Goal: Information Seeking & Learning: Learn about a topic

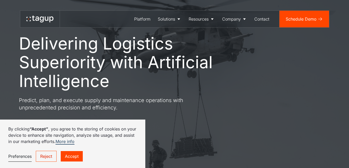
click at [54, 154] on link "Reject" at bounding box center [46, 155] width 21 height 11
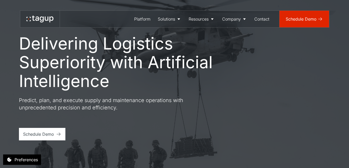
click at [305, 23] on link "Schedule Demo" at bounding box center [305, 19] width 50 height 17
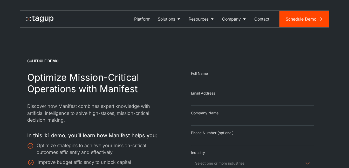
select select "Request Demo Form"
click at [143, 19] on div "Platform" at bounding box center [142, 19] width 16 height 6
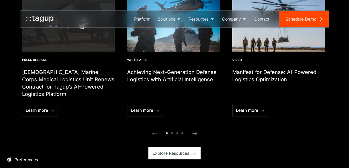
scroll to position [1281, 0]
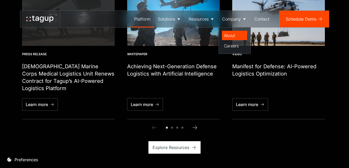
click at [233, 32] on link "About" at bounding box center [234, 35] width 25 height 9
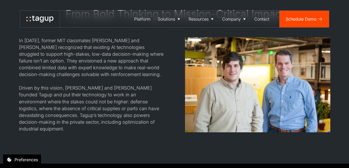
scroll to position [457, 0]
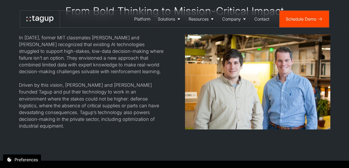
drag, startPoint x: 350, startPoint y: 18, endPoint x: 353, endPoint y: 62, distance: 43.7
click at [231, 44] on div "Careers" at bounding box center [234, 46] width 21 height 6
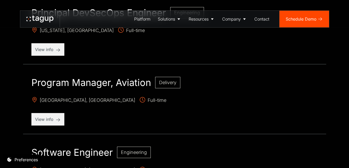
scroll to position [573, 0]
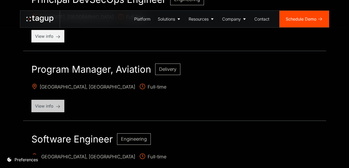
click at [51, 106] on p "View info" at bounding box center [48, 106] width 26 height 6
